Goal: Transaction & Acquisition: Purchase product/service

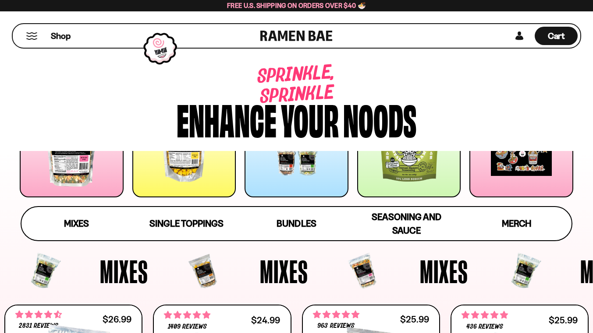
click at [191, 169] on div at bounding box center [184, 146] width 104 height 104
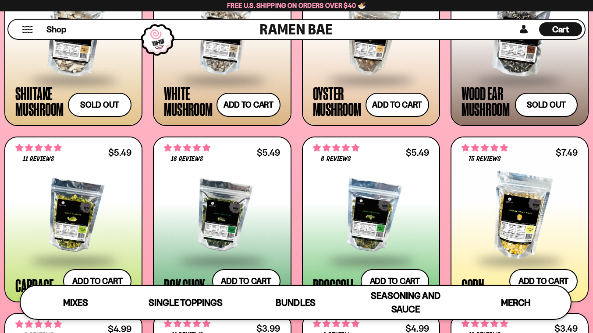
scroll to position [1149, 0]
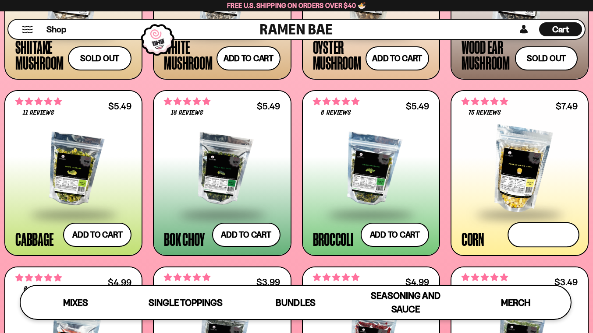
click at [539, 237] on button "Add to cart Add ― Regular price $7.49 Regular price Sale price $7.49 Unit price…" at bounding box center [543, 235] width 72 height 25
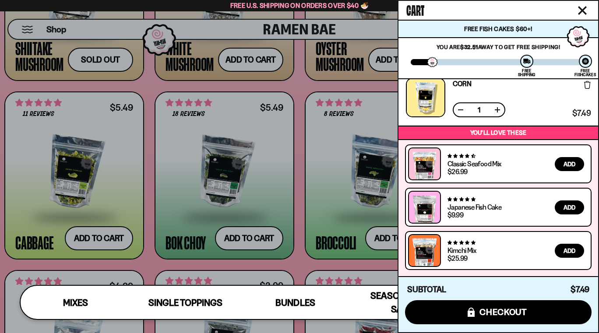
scroll to position [0, 0]
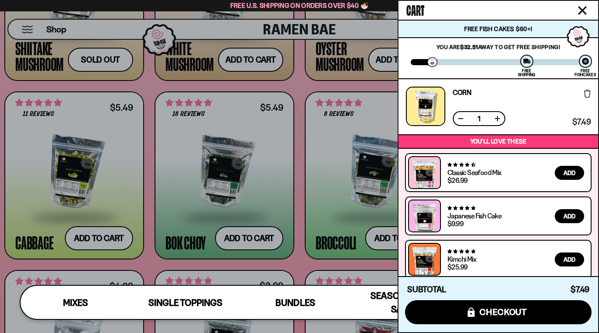
click at [582, 11] on icon "Close cart" at bounding box center [583, 11] width 8 height 8
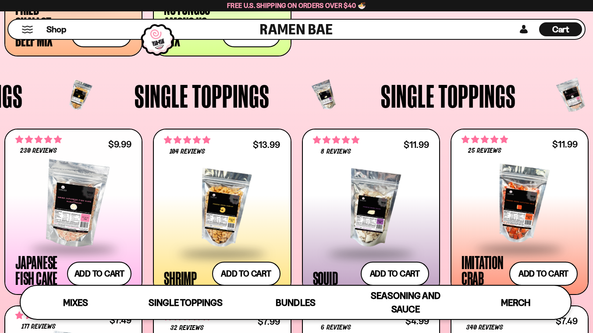
scroll to position [624, 0]
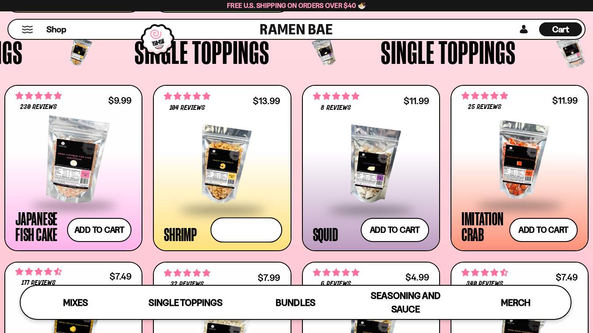
click at [253, 222] on button "Add to cart Add ― Regular price $13.99 Regular price Sale price $13.99 Unit pri…" at bounding box center [246, 229] width 72 height 25
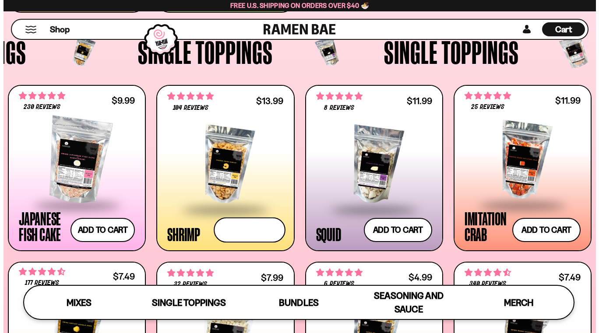
scroll to position [0, 0]
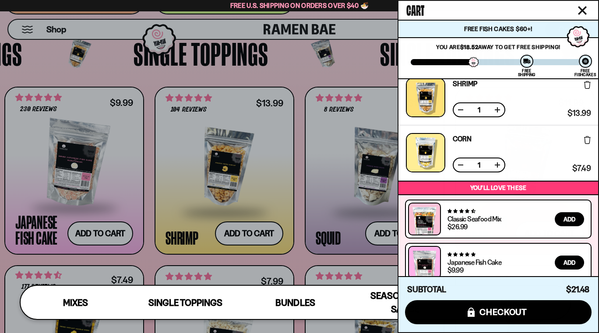
click at [584, 9] on icon "Close cart" at bounding box center [583, 11] width 8 height 8
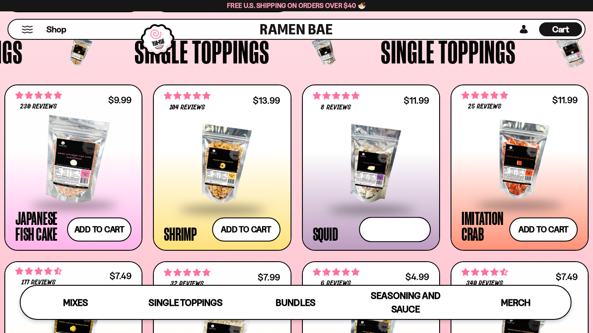
click at [393, 230] on button "Add to cart Add ― Regular price $11.99 Regular price Sale price $11.99 Unit pri…" at bounding box center [395, 229] width 72 height 25
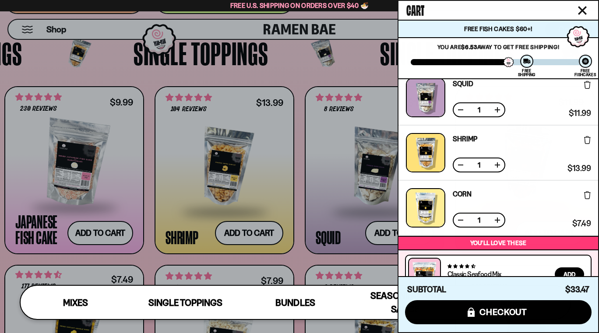
click at [583, 11] on icon "Close cart" at bounding box center [583, 11] width 8 height 8
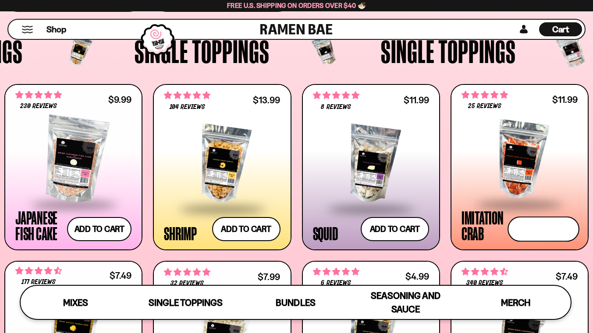
click at [535, 231] on button "Add to cart Add ― Regular price $11.99 Regular price Sale price $11.99 Unit pri…" at bounding box center [543, 228] width 72 height 25
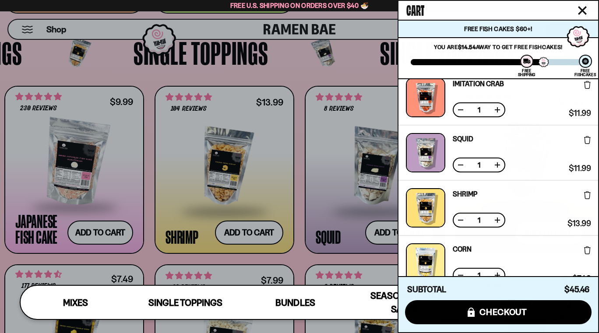
click at [583, 13] on icon "Close cart" at bounding box center [582, 10] width 9 height 9
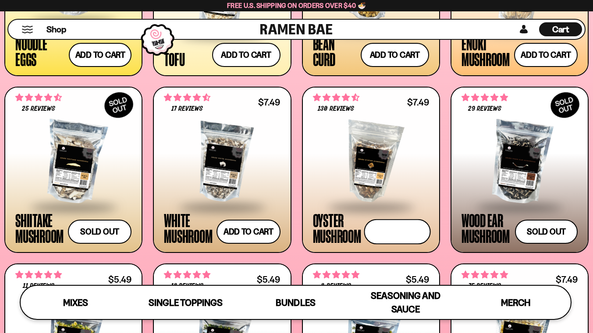
click at [392, 230] on button "Add to cart Add ― Regular price $7.49 Regular price Sale price $7.49 Unit price…" at bounding box center [397, 231] width 67 height 25
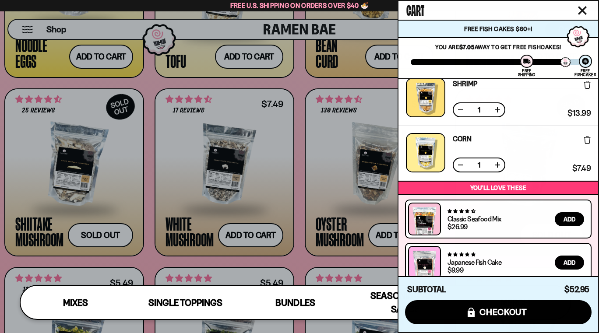
click at [585, 10] on icon "Close cart" at bounding box center [582, 10] width 9 height 9
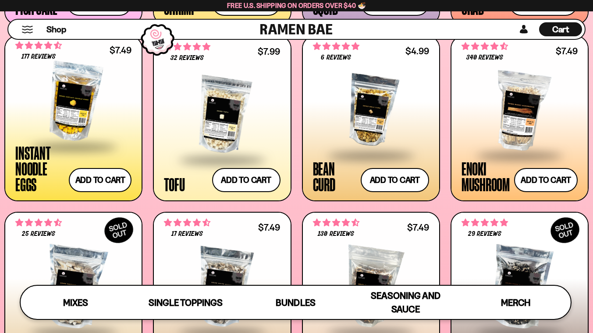
scroll to position [845, 0]
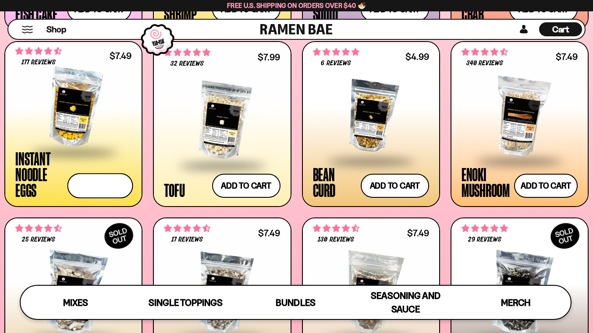
click at [100, 187] on button "Add to cart Add ― Regular price $7.49 Regular price Sale price $7.49 Unit price…" at bounding box center [100, 185] width 66 height 25
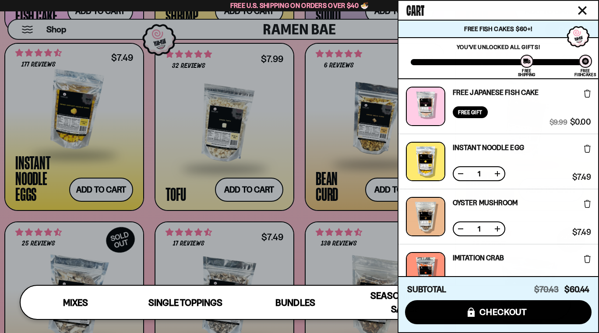
scroll to position [340, 0]
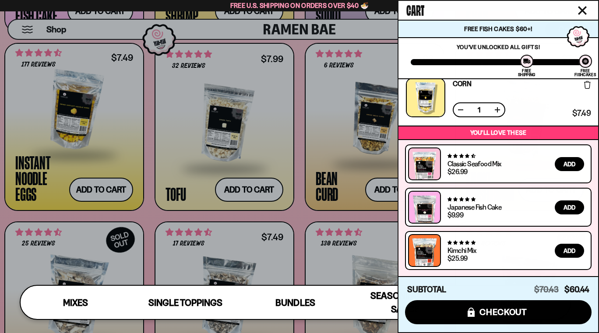
click at [584, 11] on icon "Close cart" at bounding box center [583, 11] width 8 height 8
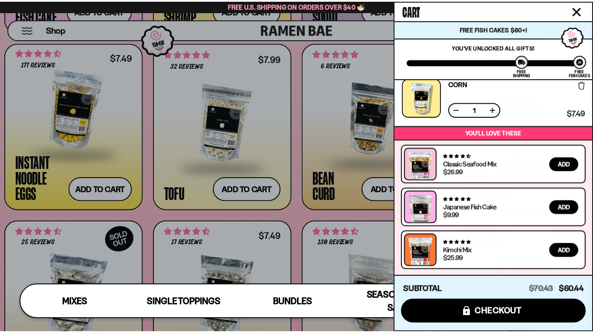
scroll to position [84, 0]
